Goal: Find specific page/section: Find specific page/section

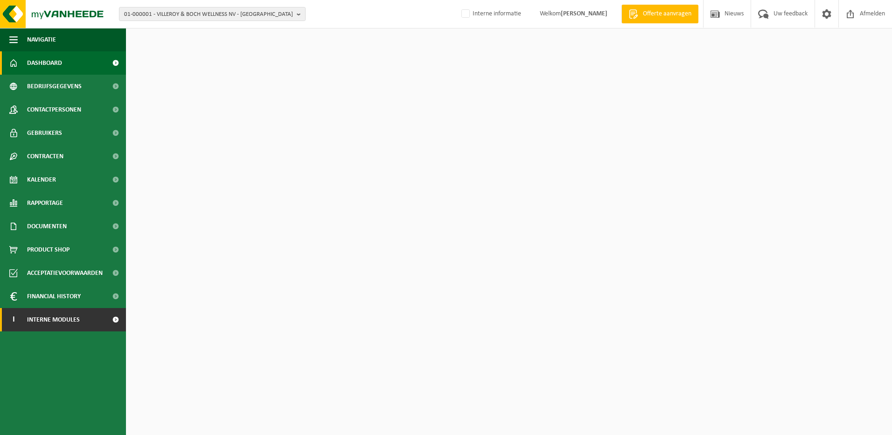
click at [69, 321] on span "Interne modules" at bounding box center [53, 319] width 53 height 23
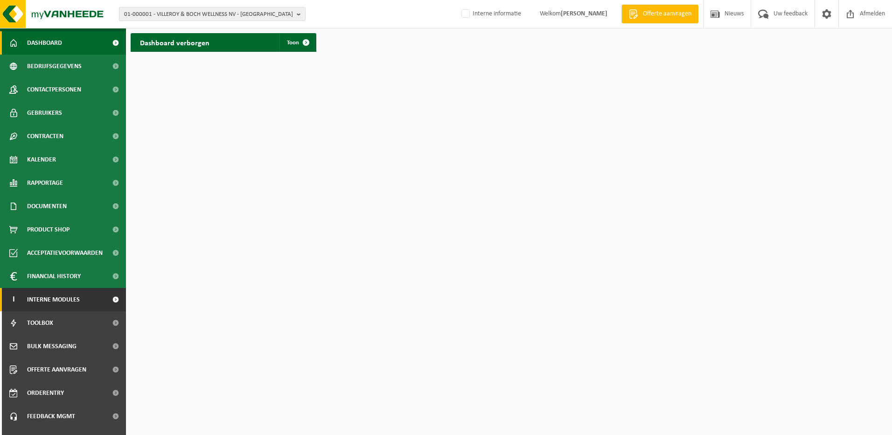
scroll to position [36, 0]
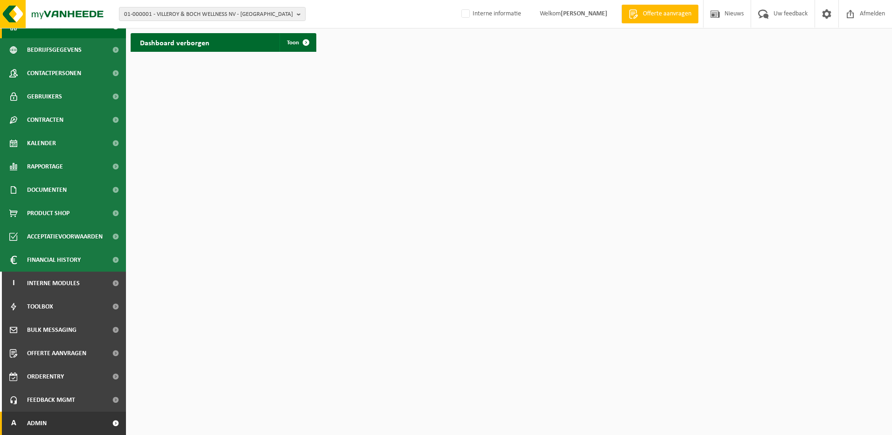
click at [59, 418] on link "A Admin" at bounding box center [63, 422] width 126 height 23
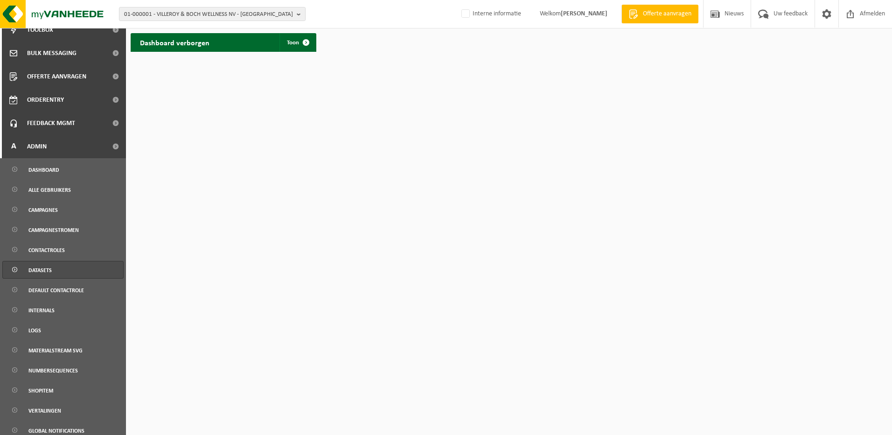
scroll to position [316, 0]
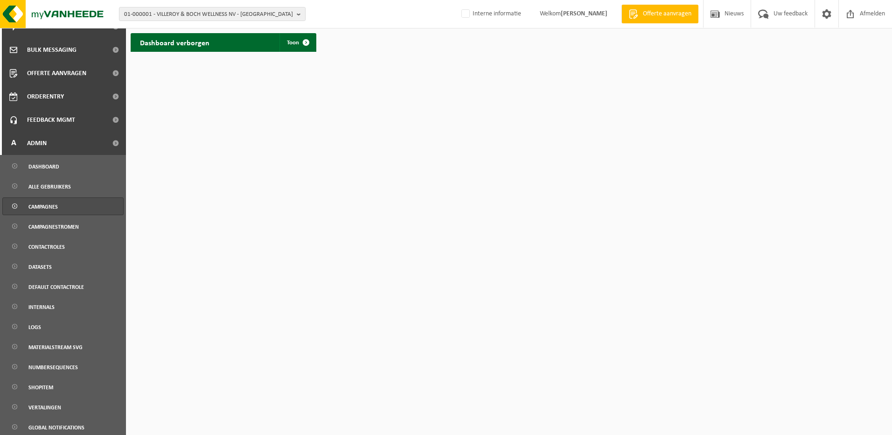
click at [38, 212] on span "Campagnes" at bounding box center [42, 207] width 29 height 18
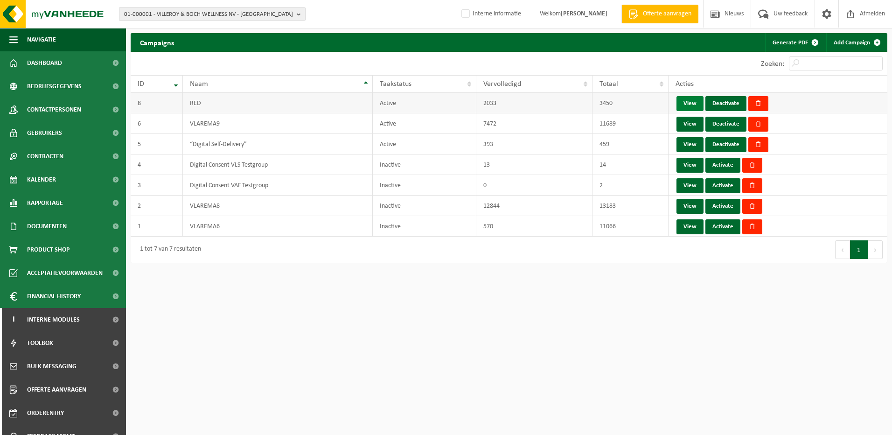
click at [694, 102] on link "View" at bounding box center [689, 103] width 27 height 15
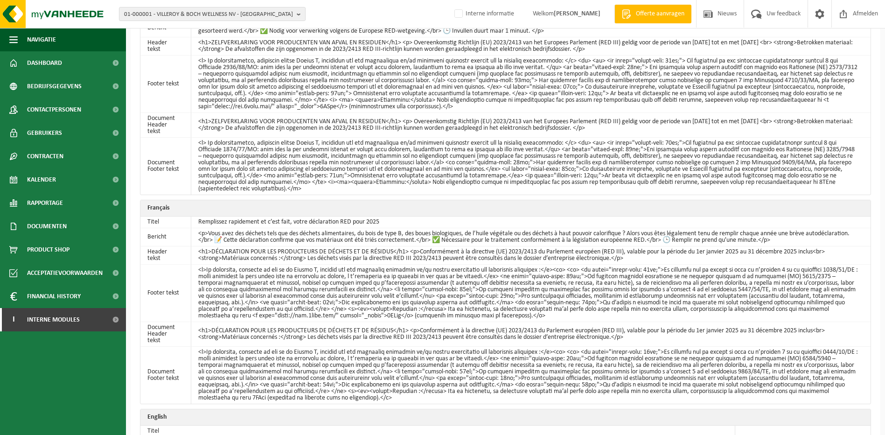
scroll to position [176, 0]
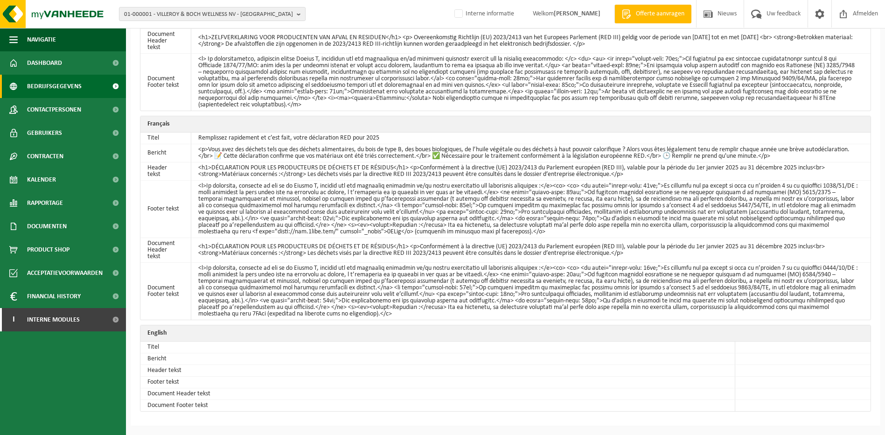
click at [43, 80] on span "Bedrijfsgegevens" at bounding box center [54, 86] width 55 height 23
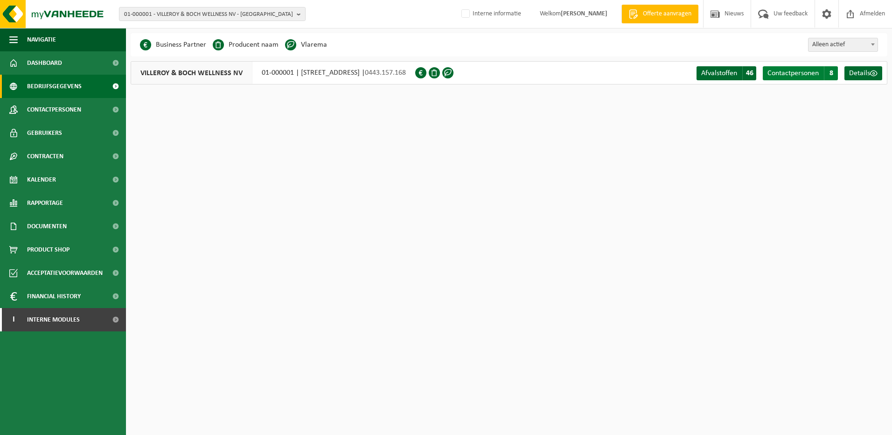
click at [791, 76] on span "Contactpersonen" at bounding box center [792, 72] width 51 height 7
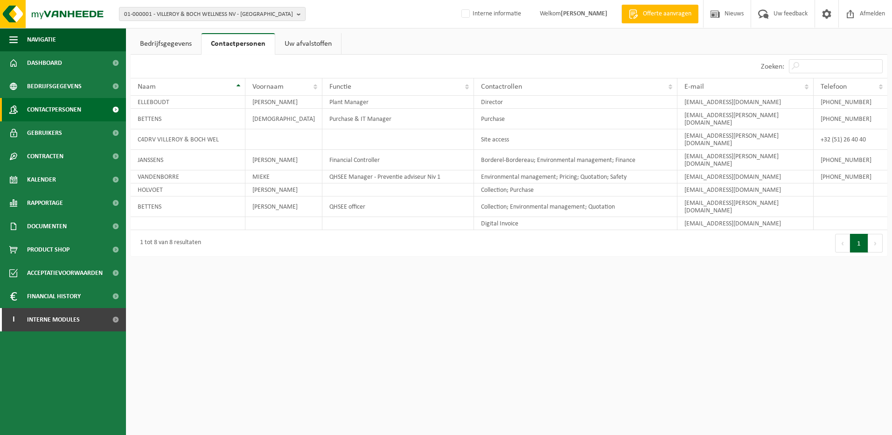
click at [54, 110] on span "Contactpersonen" at bounding box center [54, 109] width 54 height 23
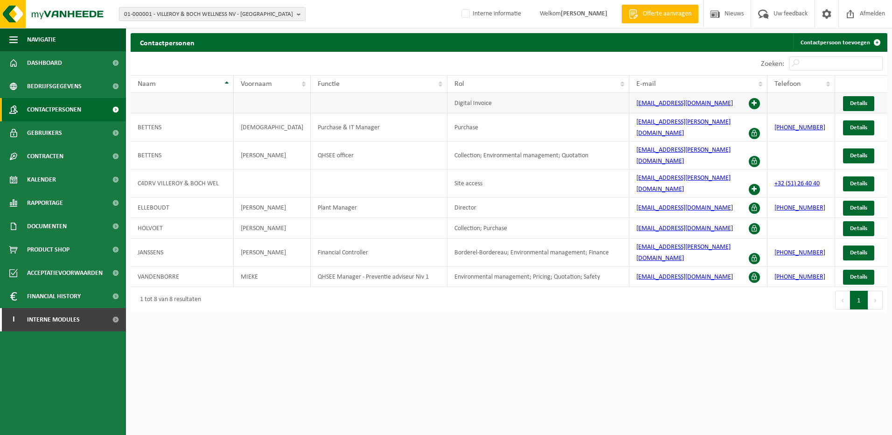
click at [860, 112] on td "Details" at bounding box center [861, 103] width 52 height 21
click at [860, 108] on link "Details" at bounding box center [858, 103] width 31 height 15
